Goal: Task Accomplishment & Management: Use online tool/utility

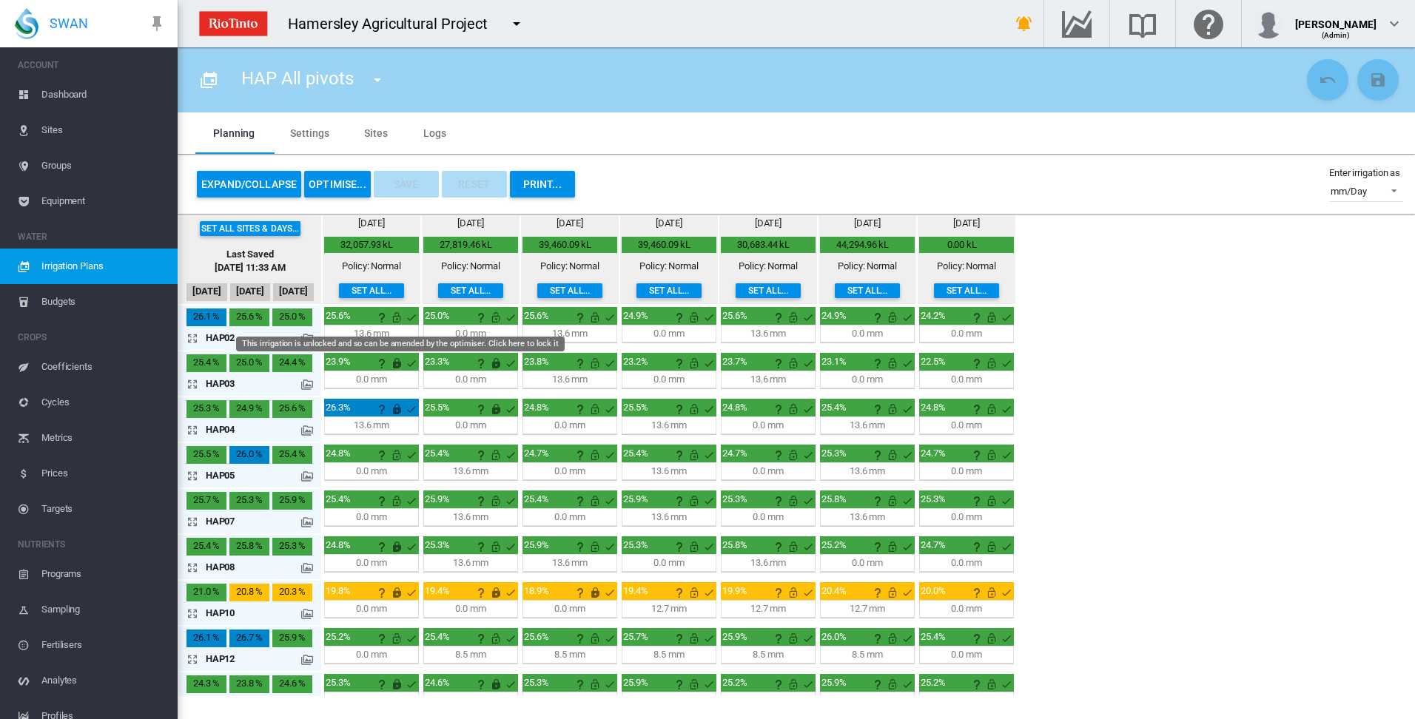
click at [394, 318] on md-icon "This irrigation is unlocked and so can be amended by the optimiser. Click here …" at bounding box center [397, 318] width 18 height 18
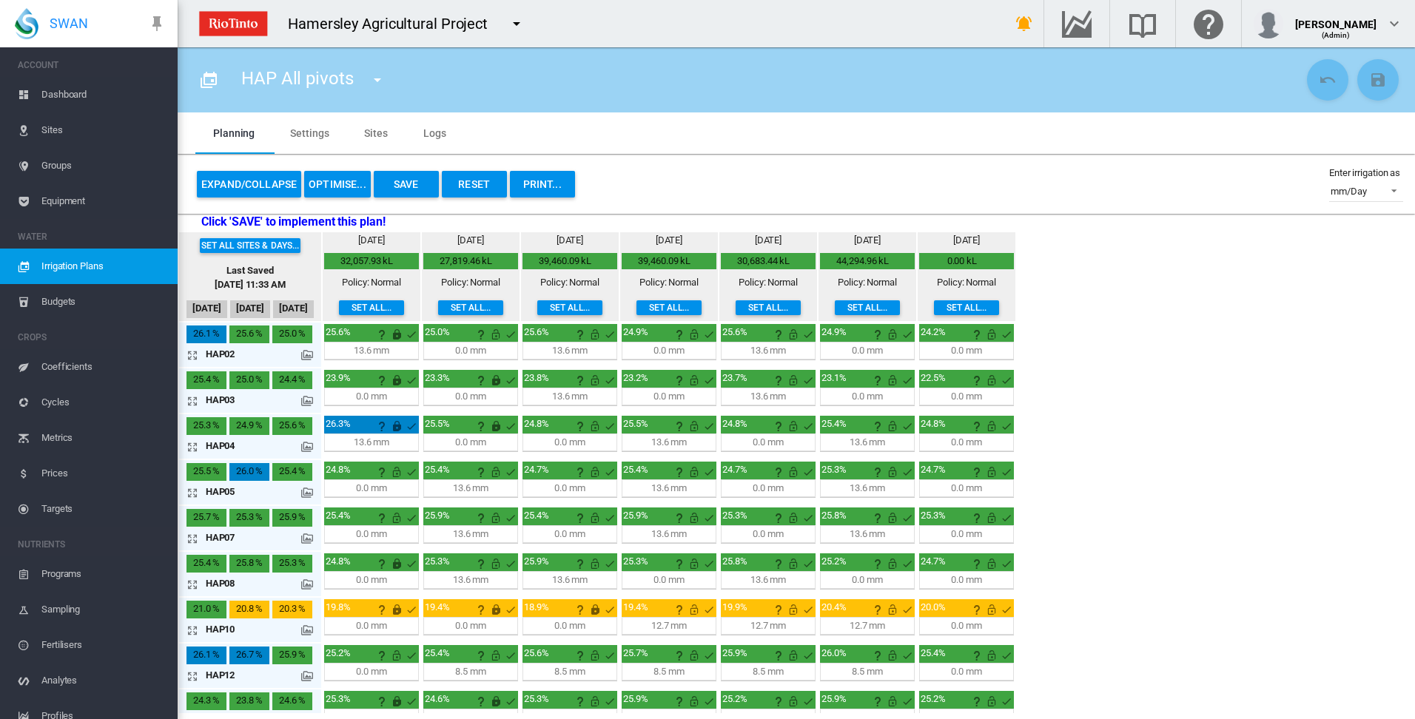
click at [344, 189] on button "OPTIMISE..." at bounding box center [337, 184] width 67 height 27
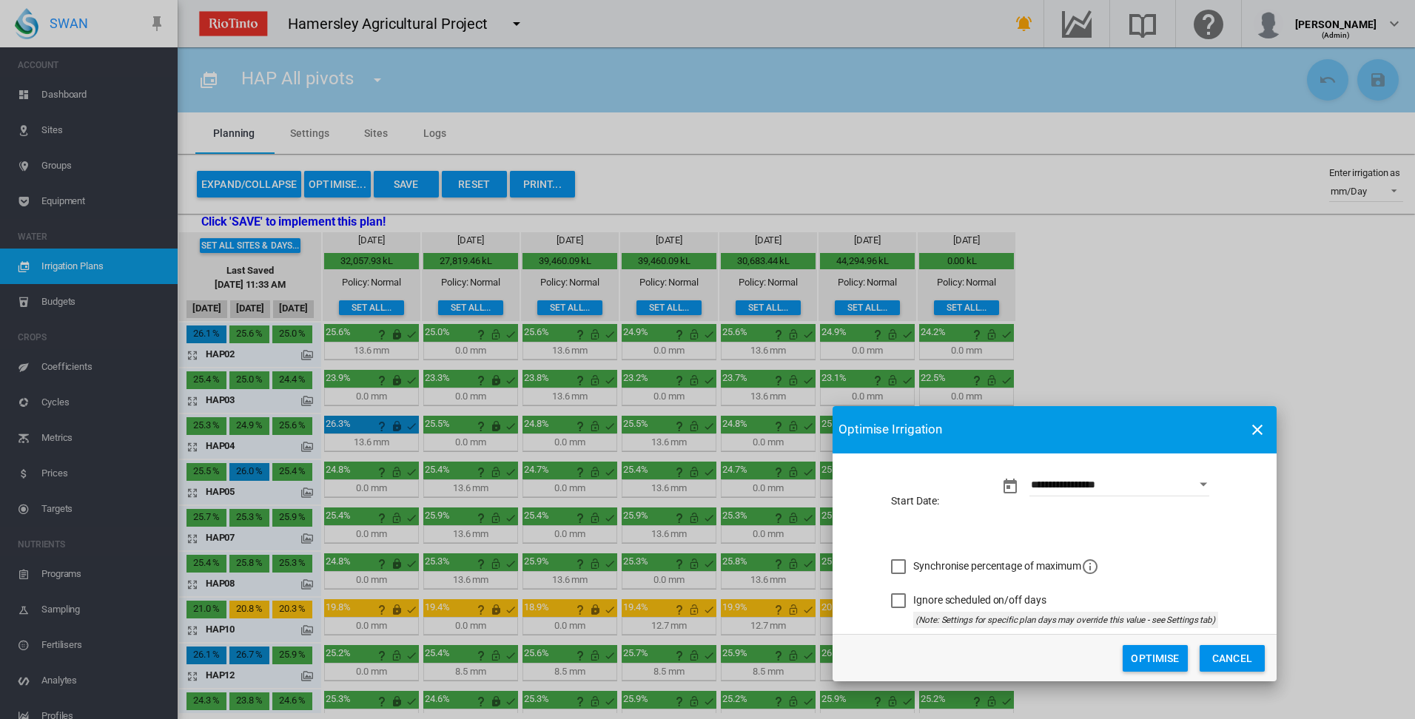
drag, startPoint x: 701, startPoint y: 243, endPoint x: 1048, endPoint y: 427, distance: 393.0
click at [1048, 427] on md-toolbar "Optimise Irrigation" at bounding box center [1055, 429] width 444 height 47
click at [1162, 659] on button "Optimise" at bounding box center [1155, 658] width 65 height 27
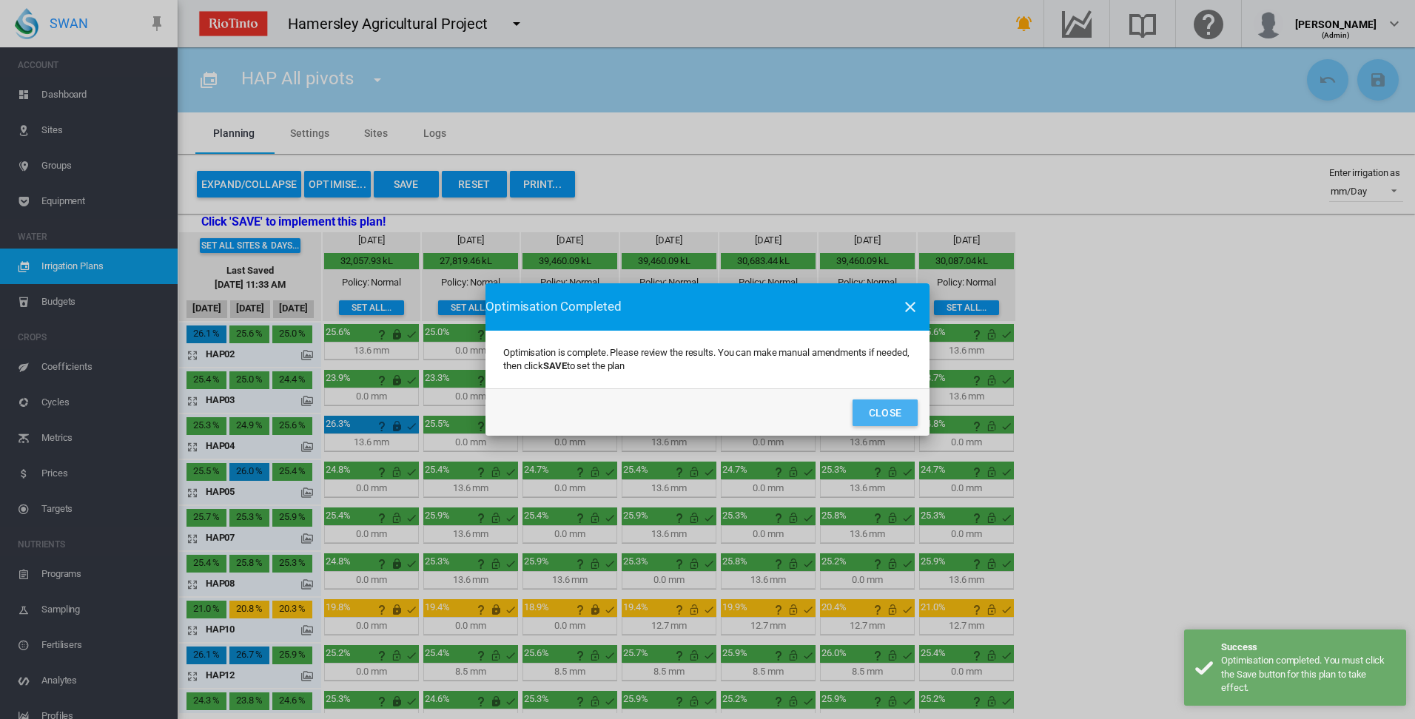
click at [888, 417] on button "Close" at bounding box center [885, 413] width 65 height 27
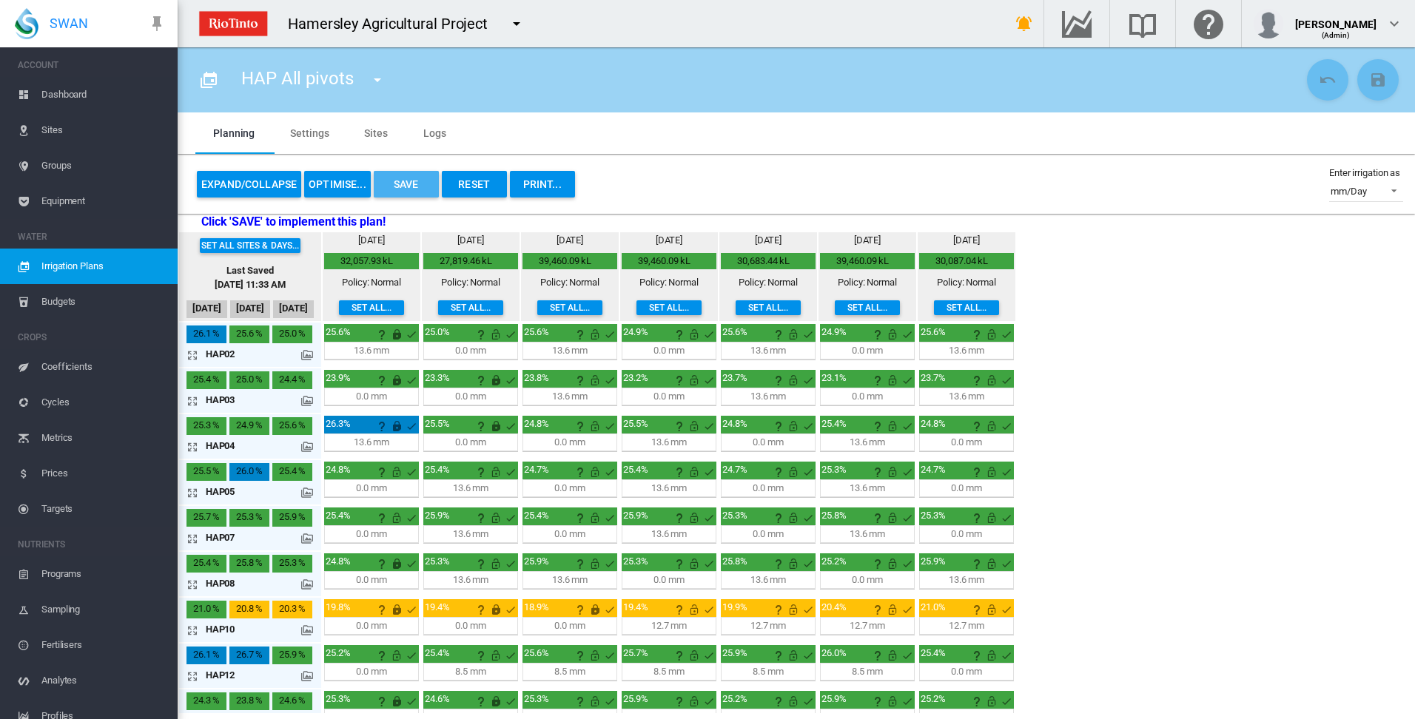
click at [397, 186] on button "Save" at bounding box center [406, 184] width 65 height 27
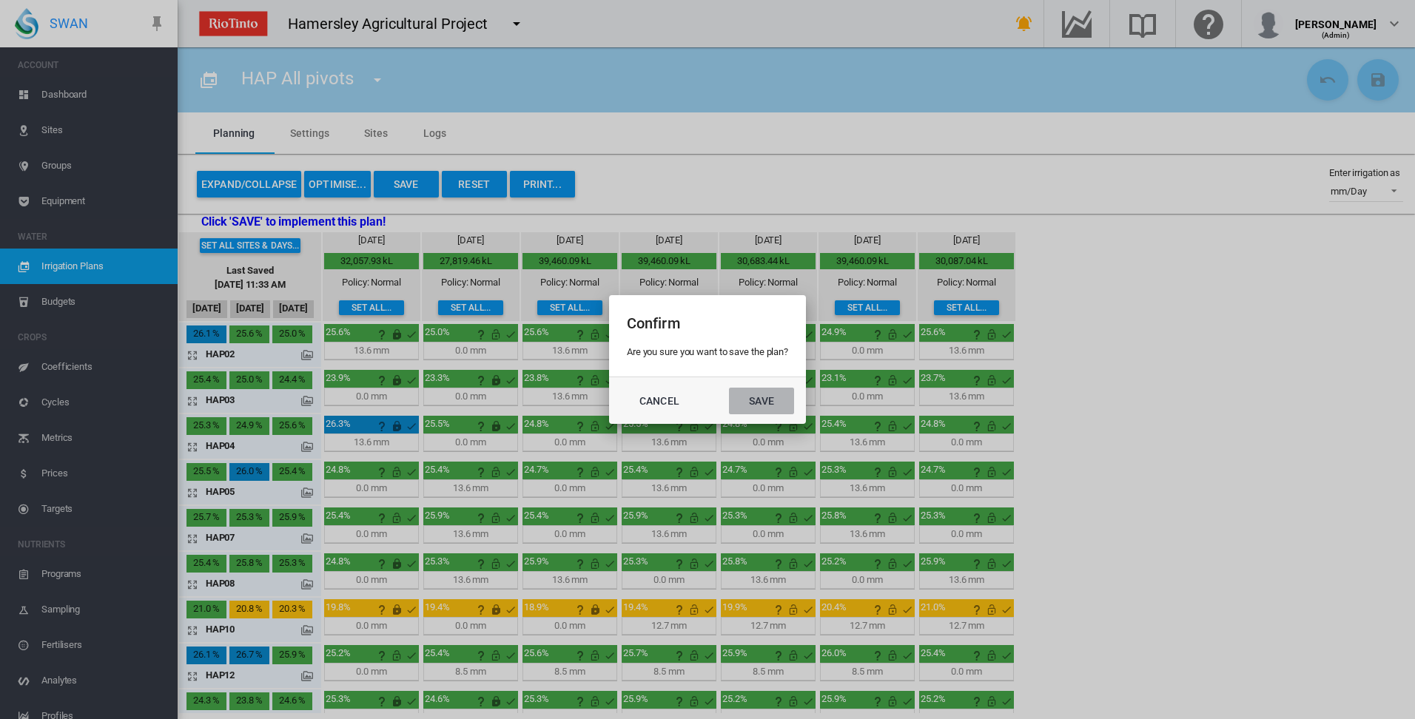
click at [770, 405] on button "Save" at bounding box center [761, 401] width 65 height 27
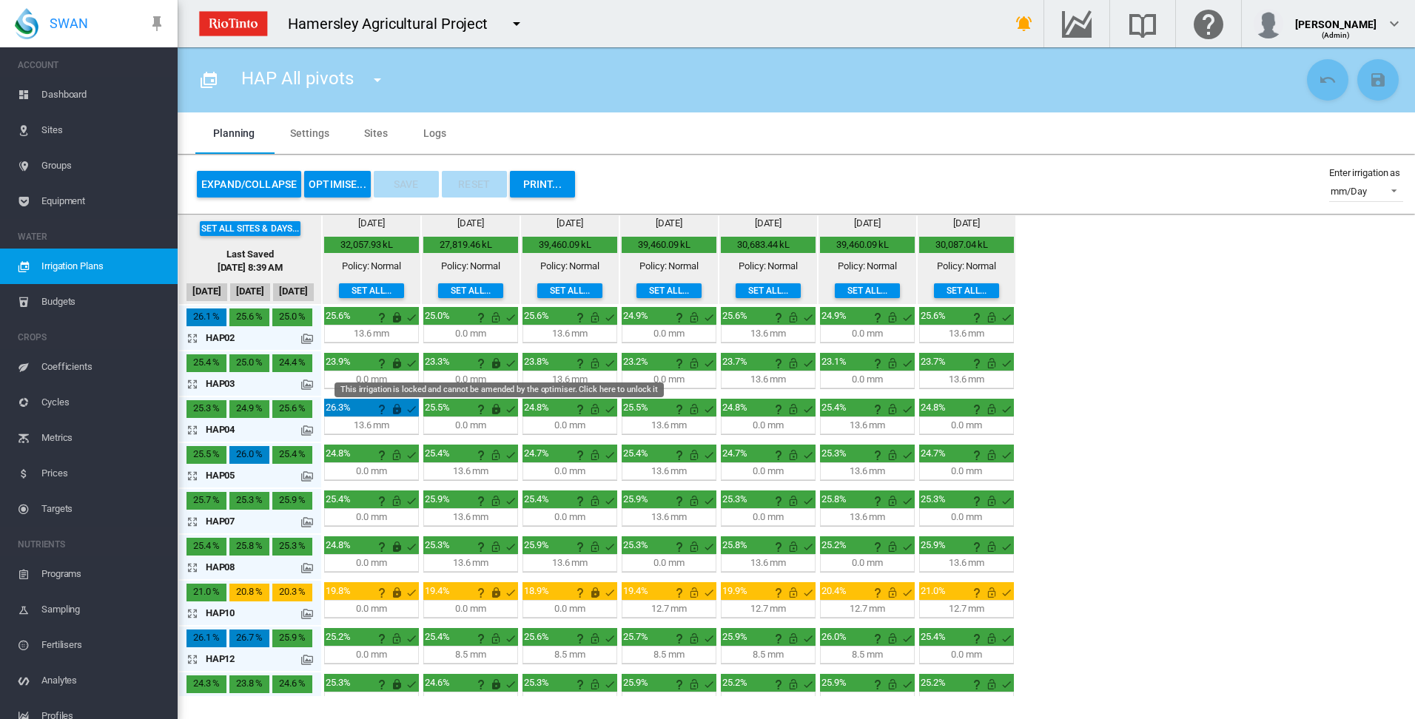
click at [498, 365] on md-icon "This irrigation is locked and cannot be amended by the optimiser. Click here to…" at bounding box center [496, 363] width 18 height 18
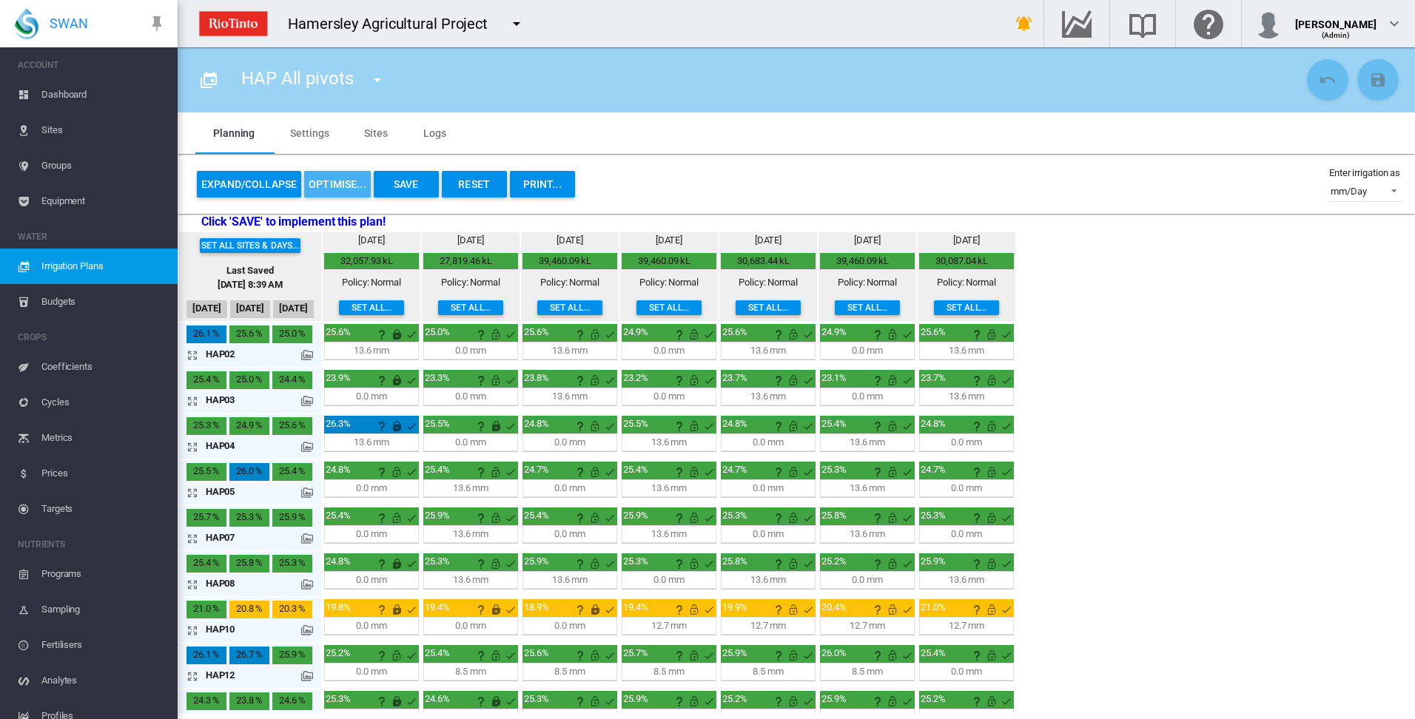
click at [343, 189] on button "OPTIMISE..." at bounding box center [337, 184] width 67 height 27
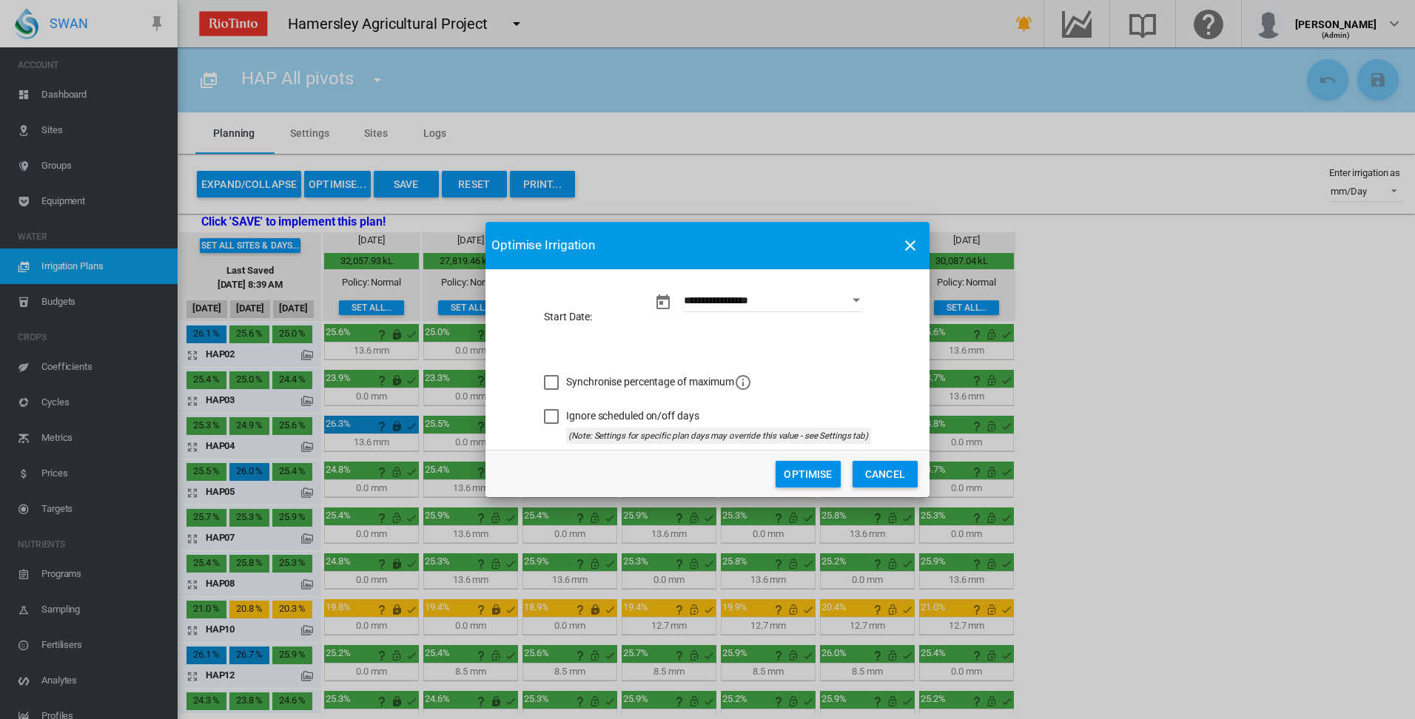
click at [803, 478] on button "Optimise" at bounding box center [808, 474] width 65 height 27
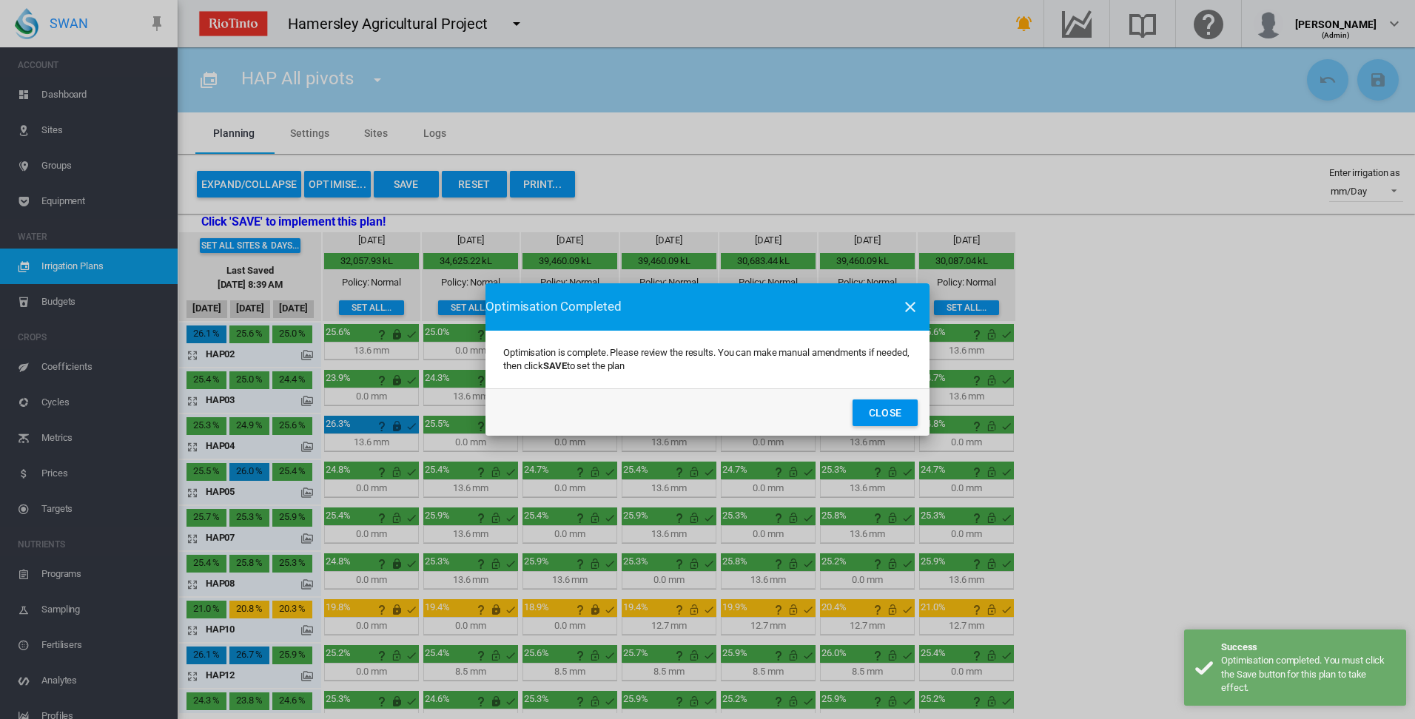
click at [396, 384] on div "Optimisation Completed Optimisation is complete. Please review the results. You…" at bounding box center [707, 359] width 1415 height 719
click at [876, 417] on button "Close" at bounding box center [885, 413] width 65 height 27
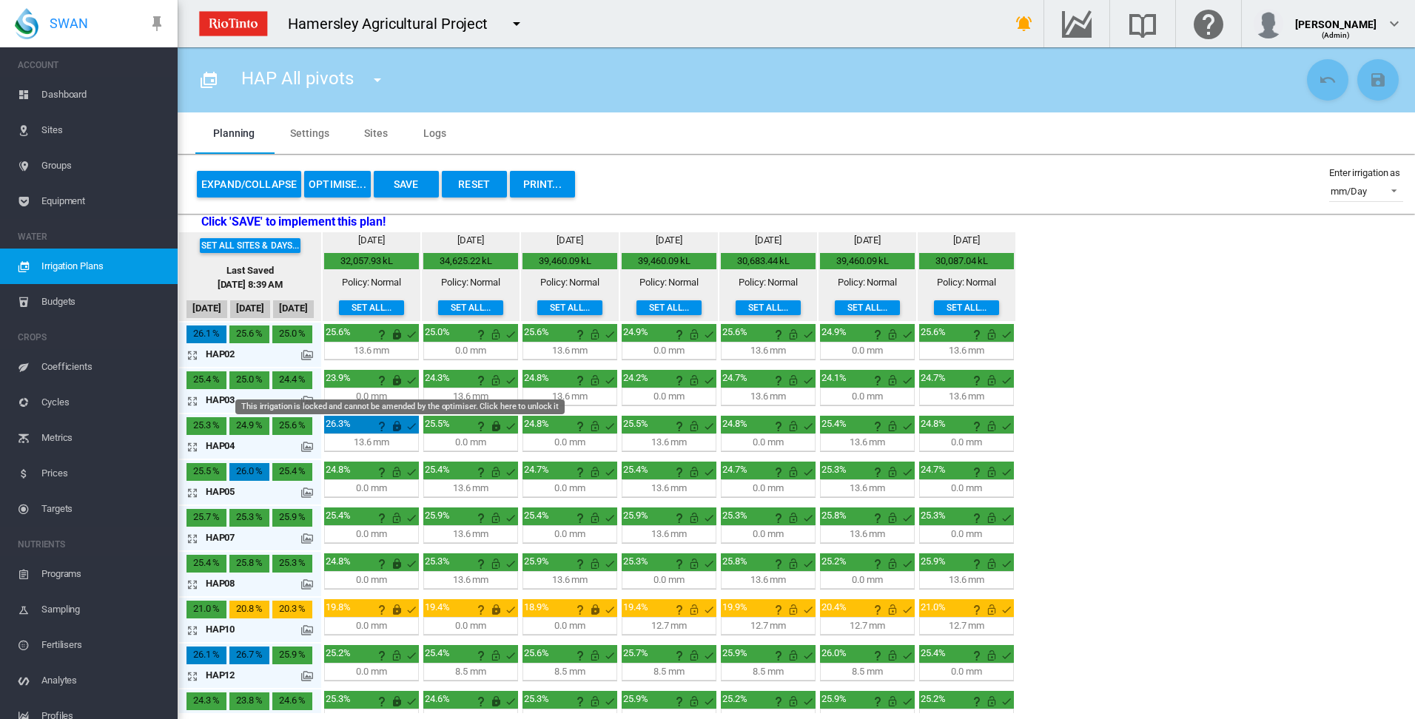
click at [396, 383] on md-icon "This irrigation is locked and cannot be amended by the optimiser. Click here to…" at bounding box center [397, 381] width 18 height 18
click at [340, 182] on button "OPTIMISE..." at bounding box center [337, 184] width 67 height 27
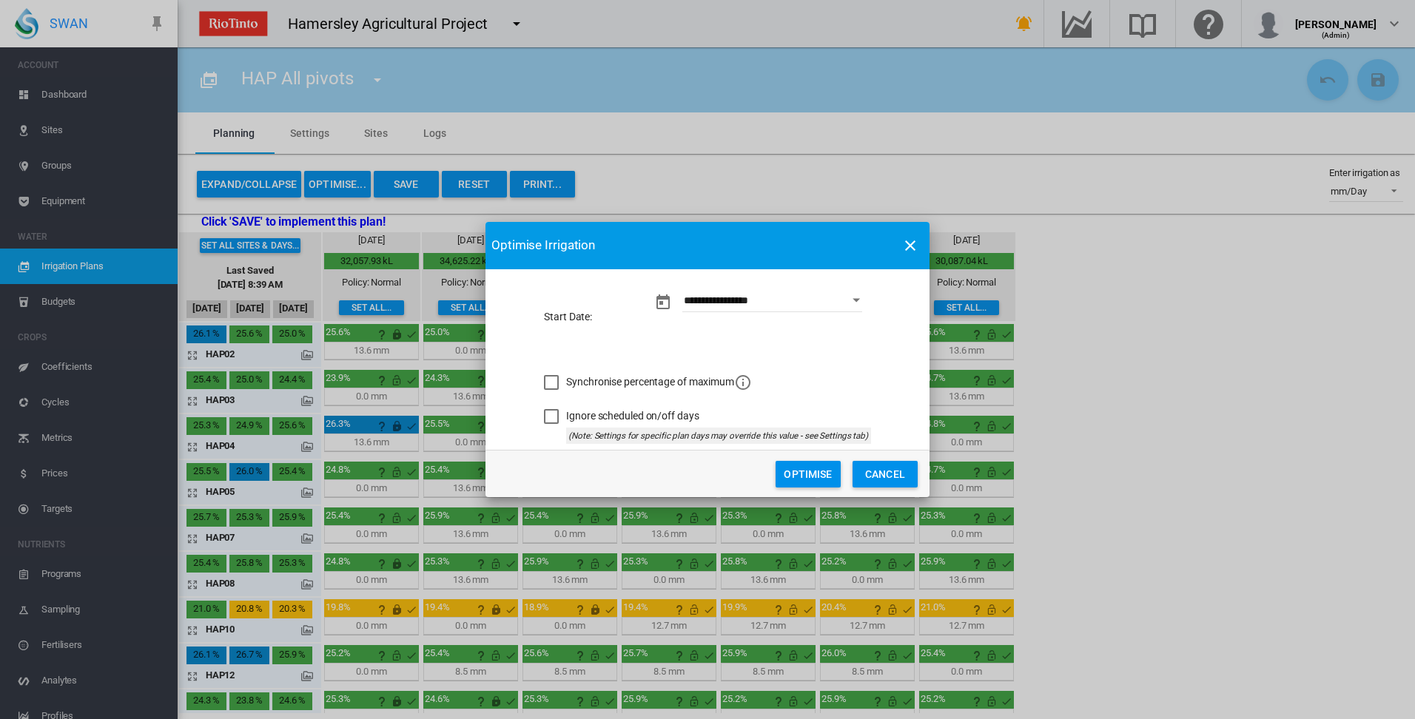
click at [792, 472] on button "Optimise" at bounding box center [808, 474] width 65 height 27
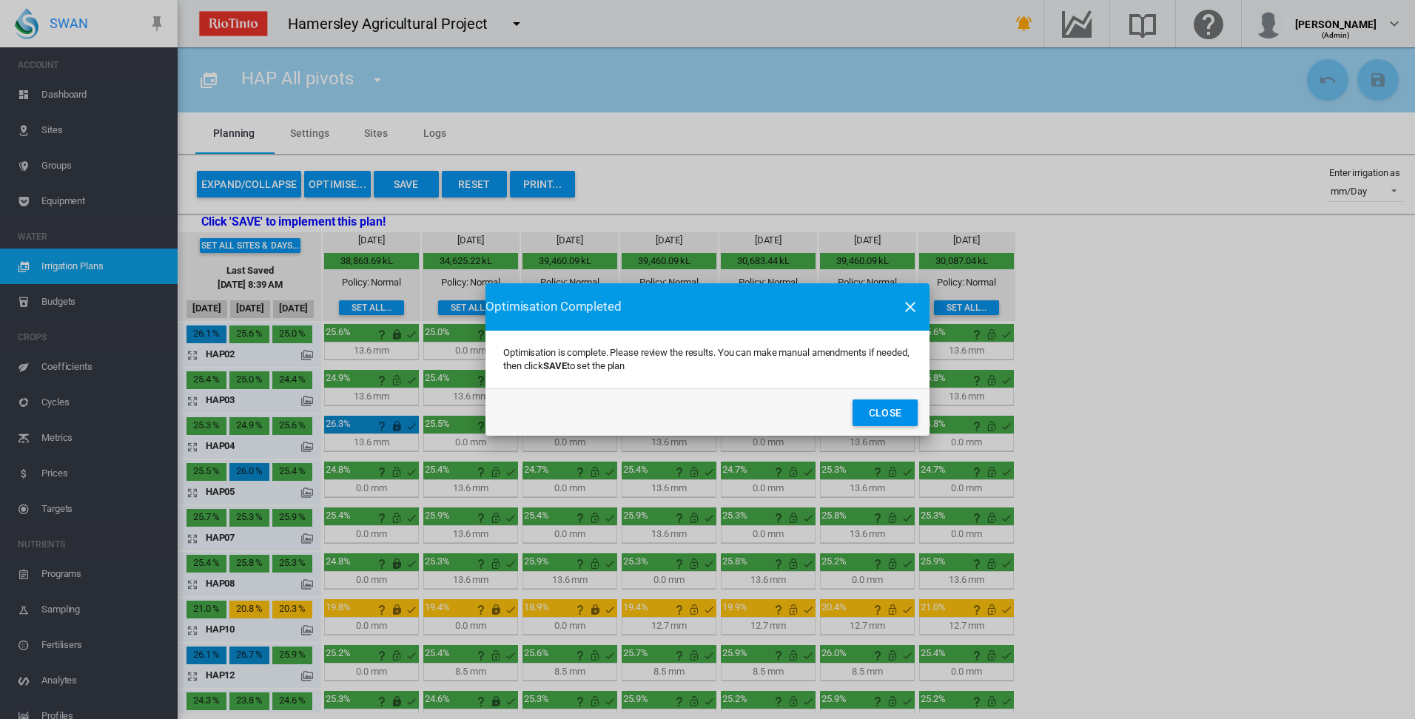
click at [869, 417] on button "Close" at bounding box center [885, 413] width 65 height 27
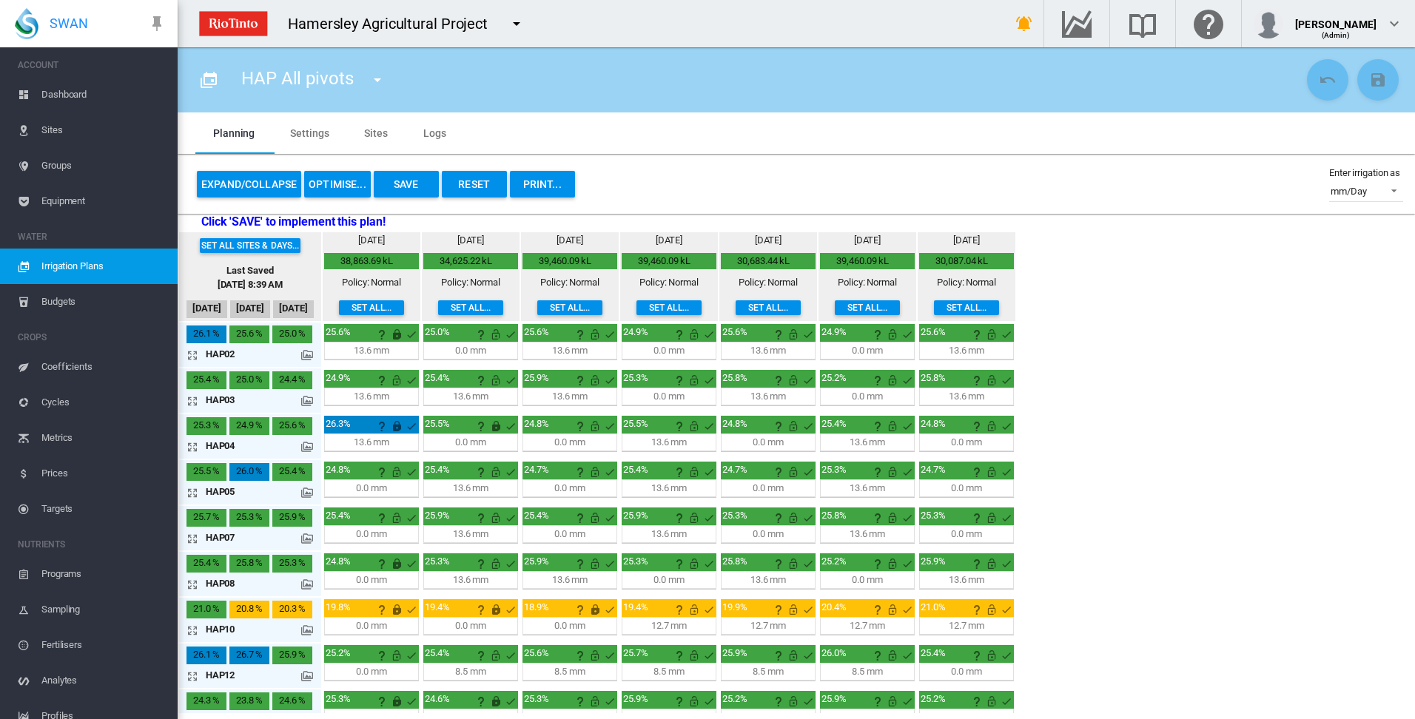
click at [191, 402] on md-icon "icon-arrow-expand" at bounding box center [195, 401] width 18 height 18
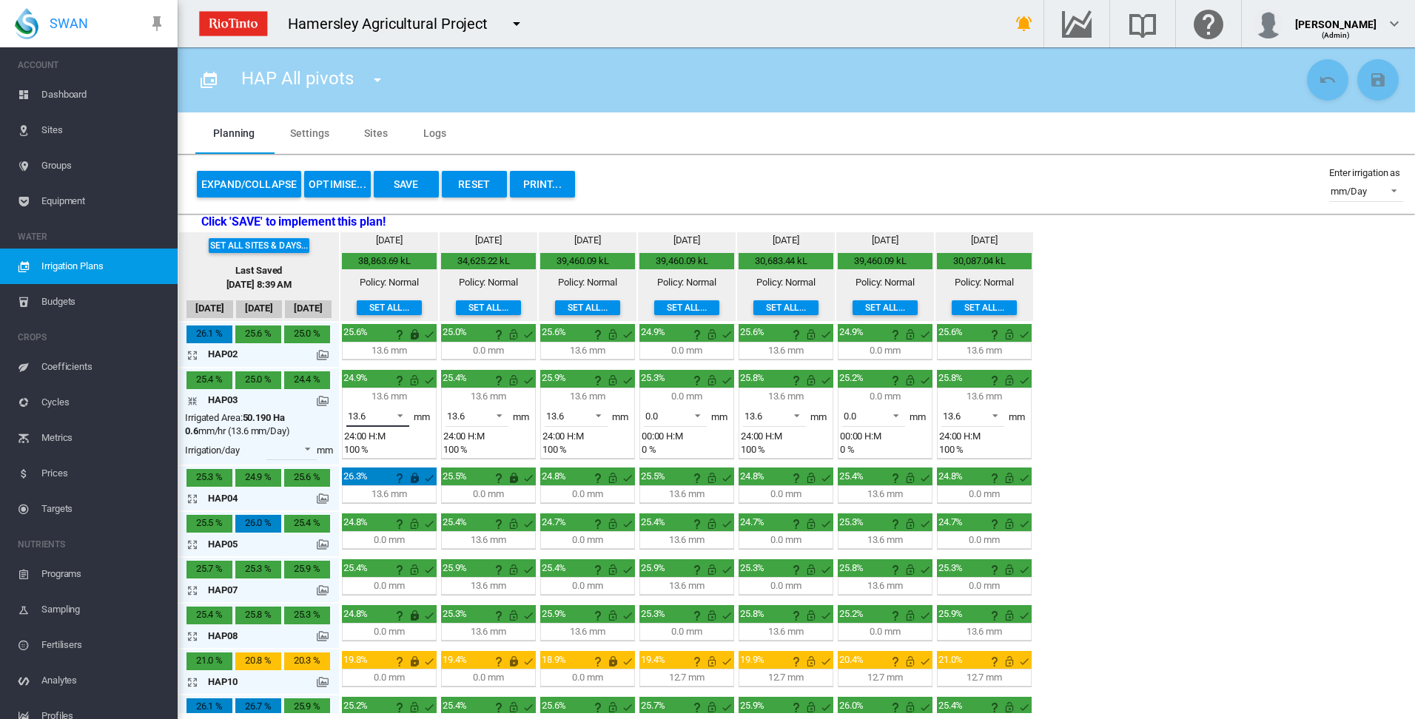
click at [403, 416] on span at bounding box center [396, 414] width 18 height 13
click at [406, 387] on md-option "0.0" at bounding box center [386, 381] width 101 height 36
click at [498, 415] on span at bounding box center [495, 414] width 18 height 13
click at [490, 389] on md-option "0.0" at bounding box center [485, 381] width 101 height 36
click at [596, 414] on span at bounding box center [594, 414] width 18 height 13
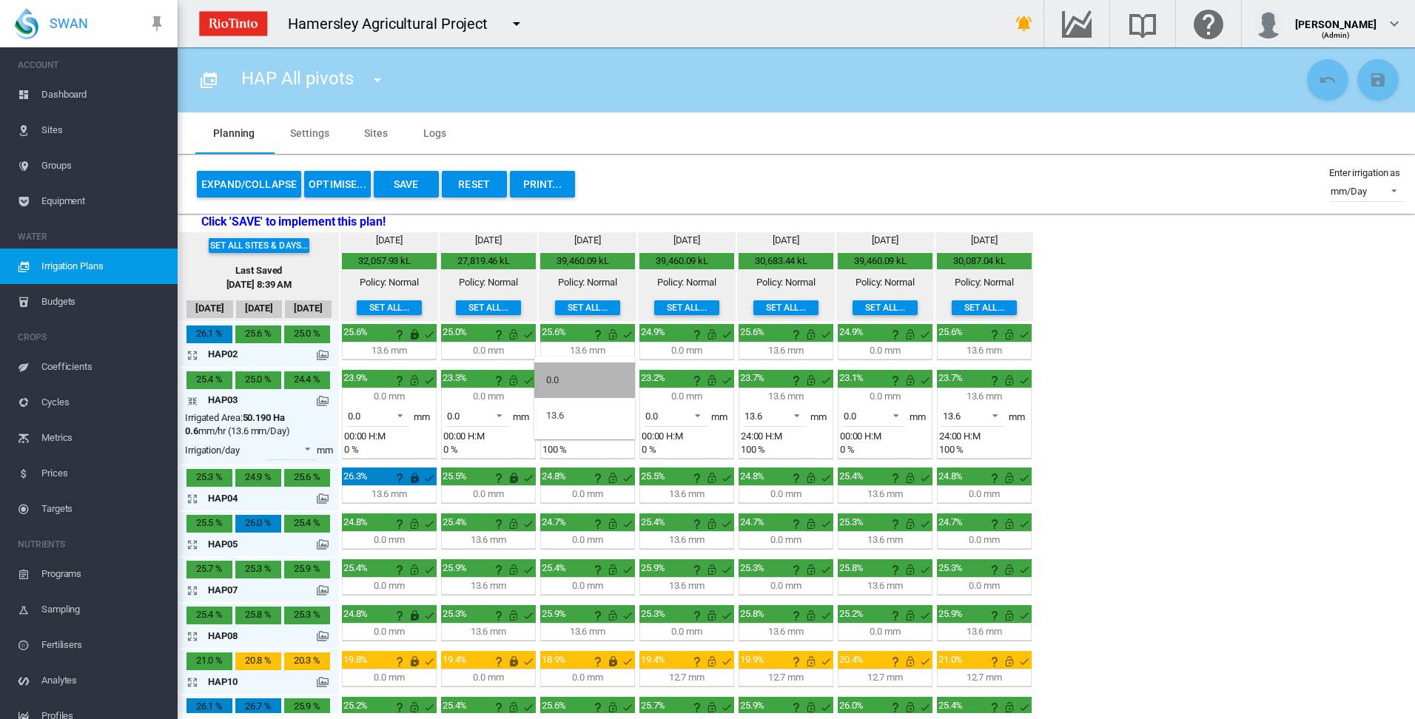
click at [584, 390] on md-option "0.0" at bounding box center [584, 381] width 101 height 36
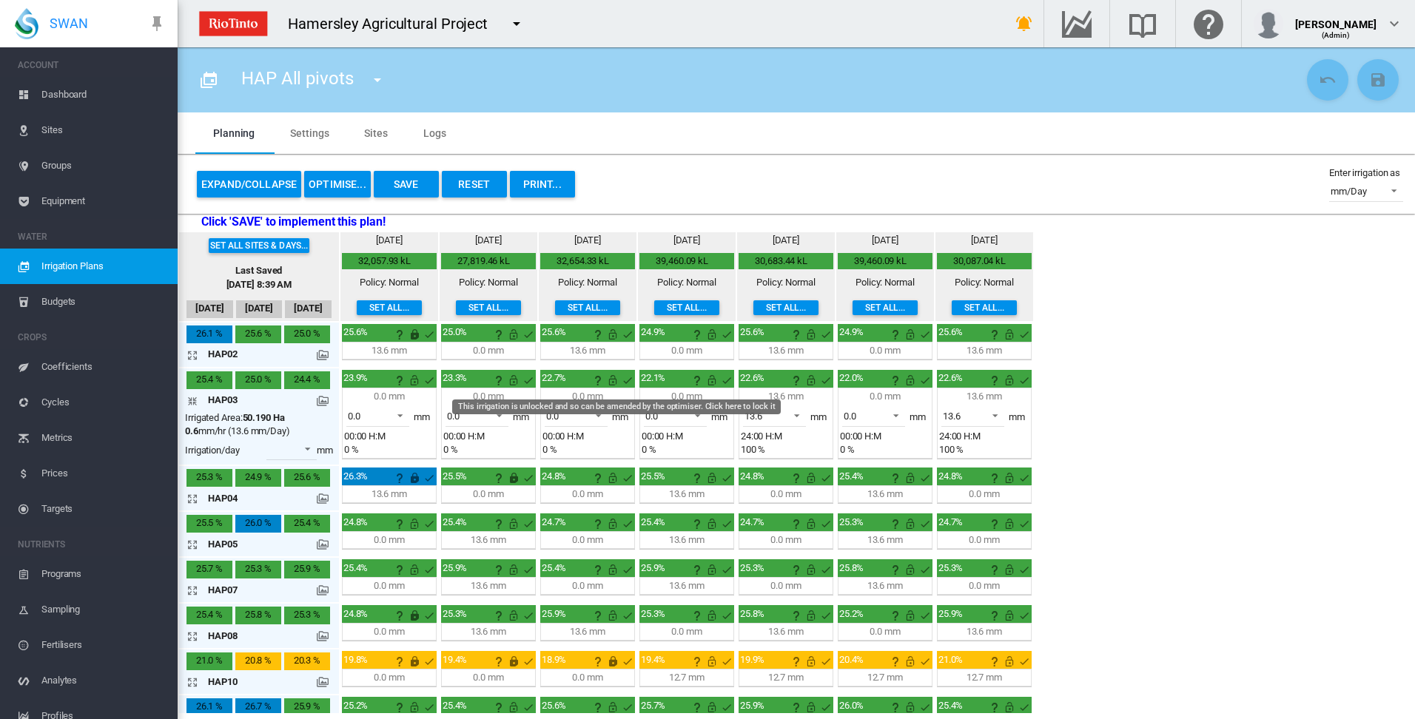
click at [613, 380] on md-icon "This irrigation is unlocked and so can be amended by the optimiser. Click here …" at bounding box center [613, 381] width 18 height 18
click at [511, 380] on md-icon "This irrigation is unlocked and so can be amended by the optimiser. Click here …" at bounding box center [514, 381] width 18 height 18
drag, startPoint x: 415, startPoint y: 380, endPoint x: 426, endPoint y: 384, distance: 11.3
click at [414, 380] on md-icon "This irrigation is unlocked and so can be amended by the optimiser. Click here …" at bounding box center [415, 381] width 18 height 18
click at [196, 400] on md-icon "icon-arrow-collapse" at bounding box center [195, 401] width 18 height 18
